Goal: Transaction & Acquisition: Purchase product/service

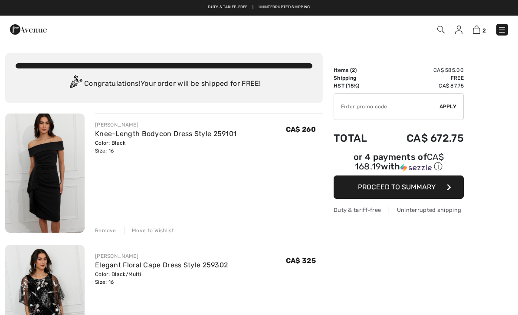
click at [157, 231] on div "Move to Wishlist" at bounding box center [148, 231] width 49 height 8
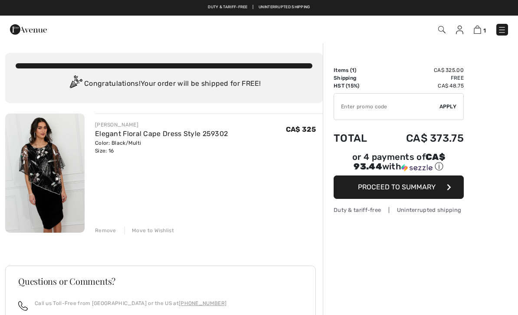
click at [409, 194] on button "Proceed to Summary" at bounding box center [398, 187] width 130 height 23
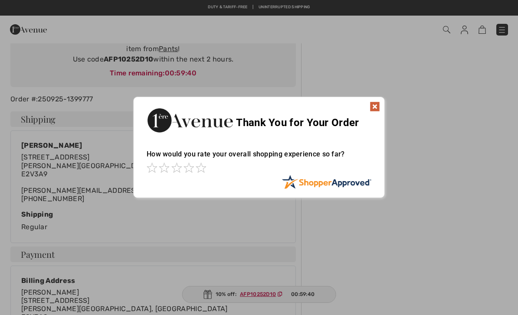
scroll to position [96, 0]
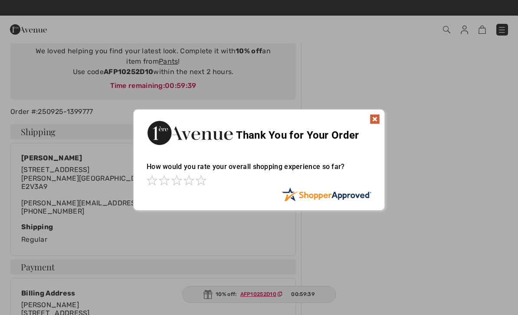
click at [379, 117] on img at bounding box center [374, 119] width 10 height 10
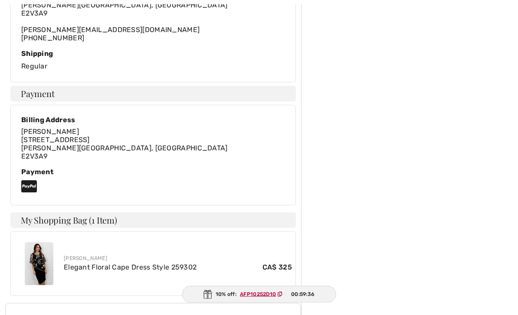
scroll to position [270, 0]
click at [92, 266] on link "Elegant Floral Cape Dress Style 259302" at bounding box center [130, 267] width 133 height 8
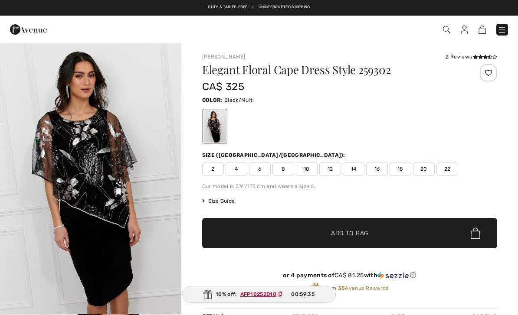
checkbox input "true"
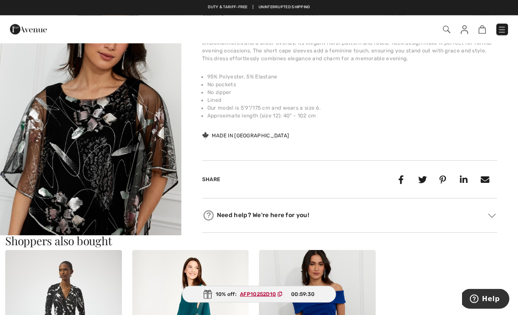
scroll to position [282, 0]
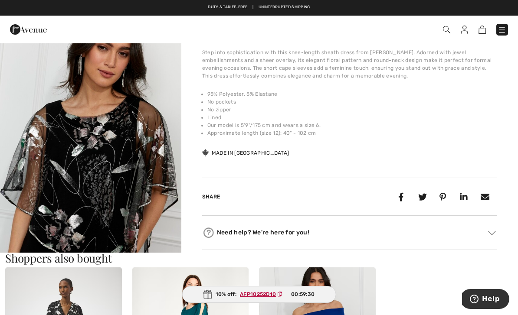
click at [121, 137] on img "2 / 4" at bounding box center [90, 167] width 181 height 271
